Goal: Find specific page/section: Find specific page/section

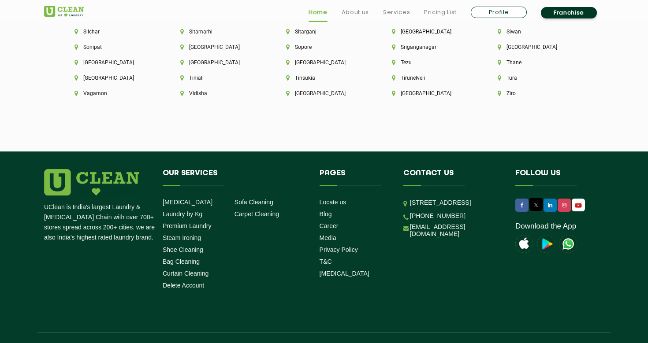
scroll to position [2467, 0]
